Goal: Navigation & Orientation: Find specific page/section

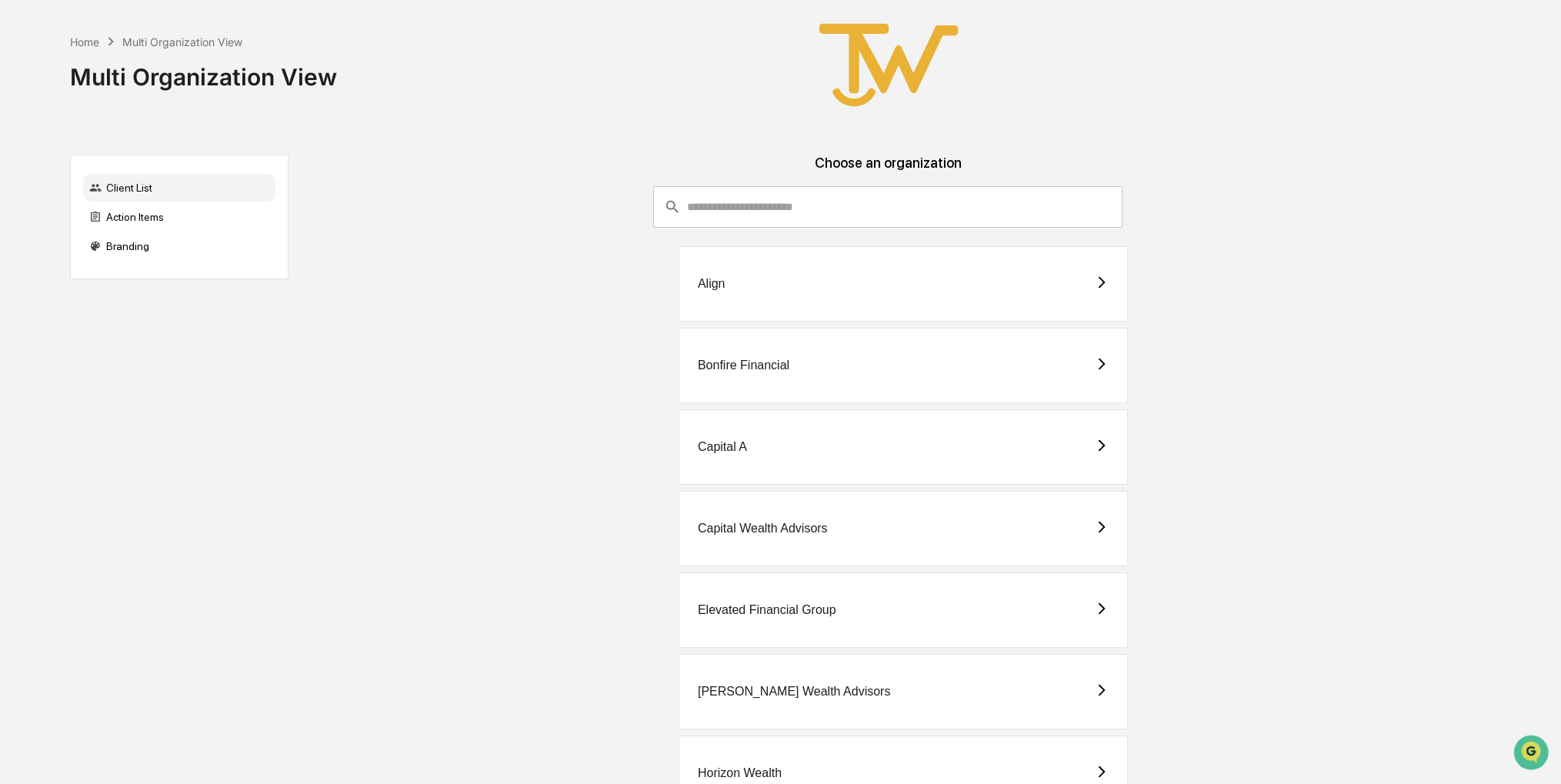
click at [815, 618] on div "Elevated Financial Group" at bounding box center [903, 610] width 449 height 75
